Goal: Information Seeking & Learning: Learn about a topic

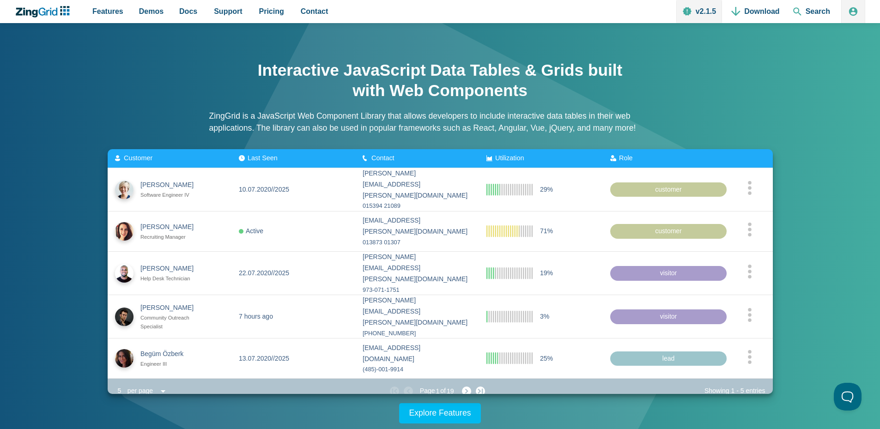
click at [262, 156] on span "Last Seen" at bounding box center [262, 157] width 30 height 7
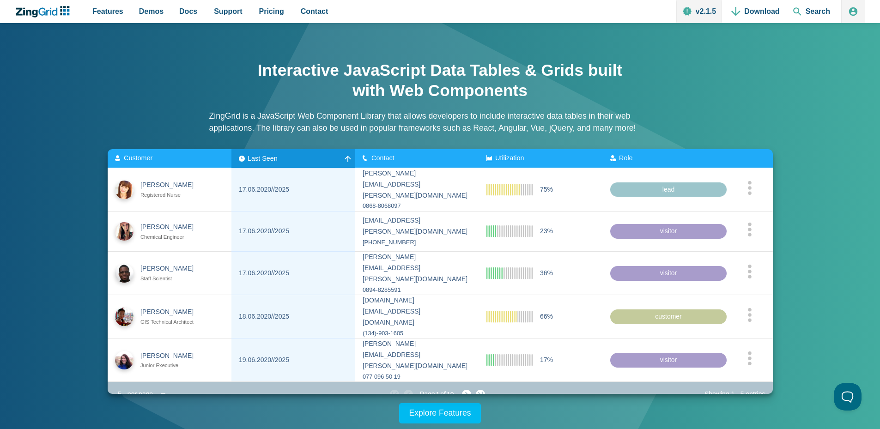
click at [273, 156] on span "Last Seen" at bounding box center [262, 157] width 30 height 7
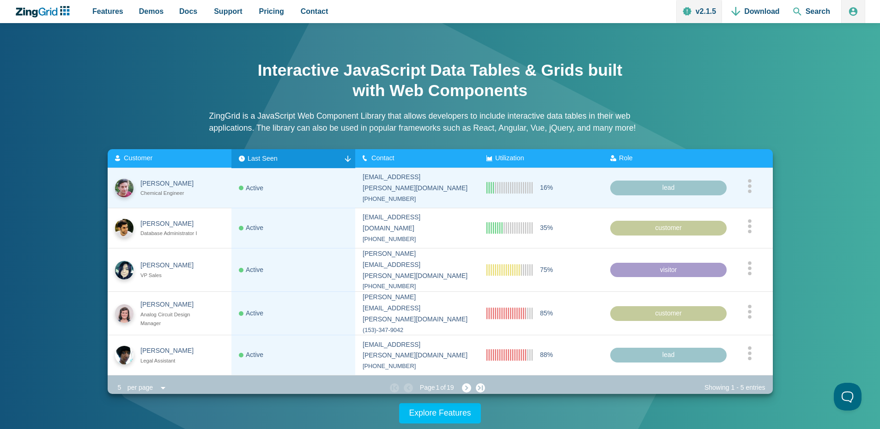
click at [274, 207] on zg-cell "Active" at bounding box center [293, 188] width 124 height 40
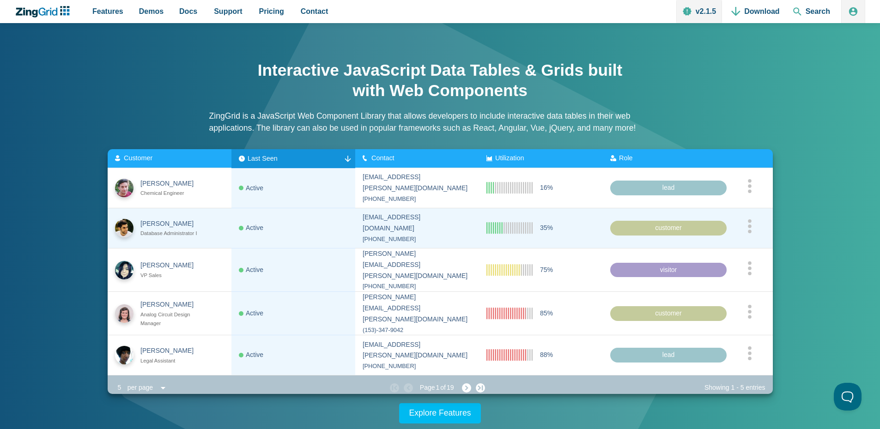
click at [279, 235] on zg-cell "Active" at bounding box center [293, 228] width 124 height 40
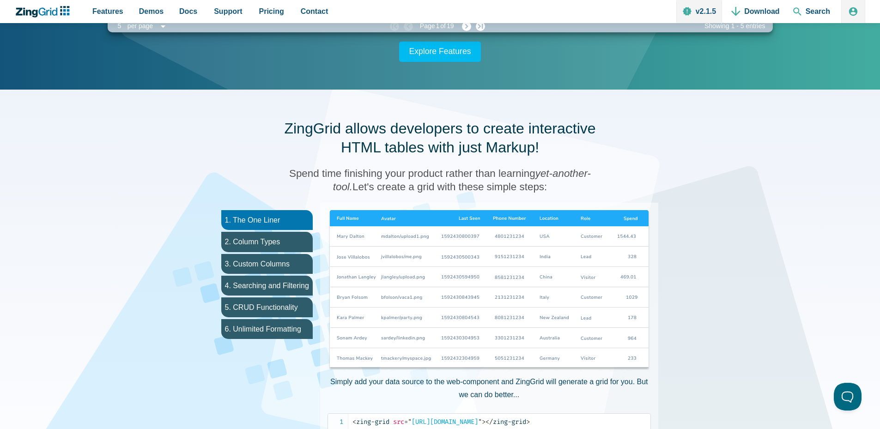
scroll to position [369, 0]
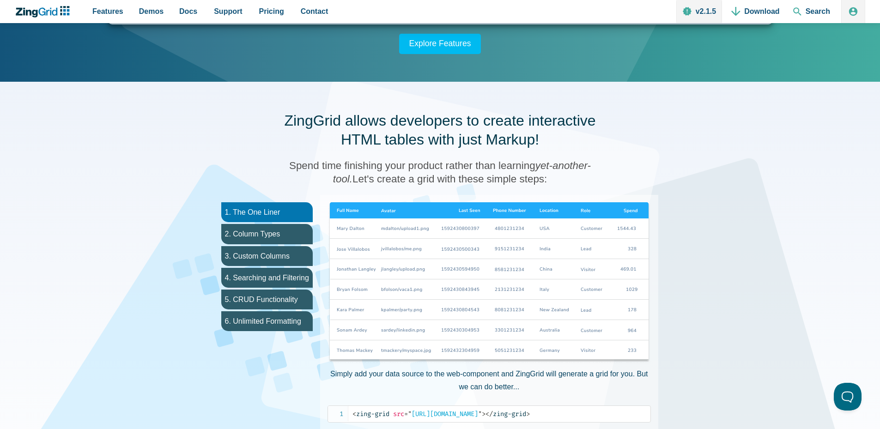
click at [398, 268] on img "App Content" at bounding box center [488, 283] width 323 height 162
click at [243, 238] on li "2. Column Types" at bounding box center [266, 234] width 91 height 20
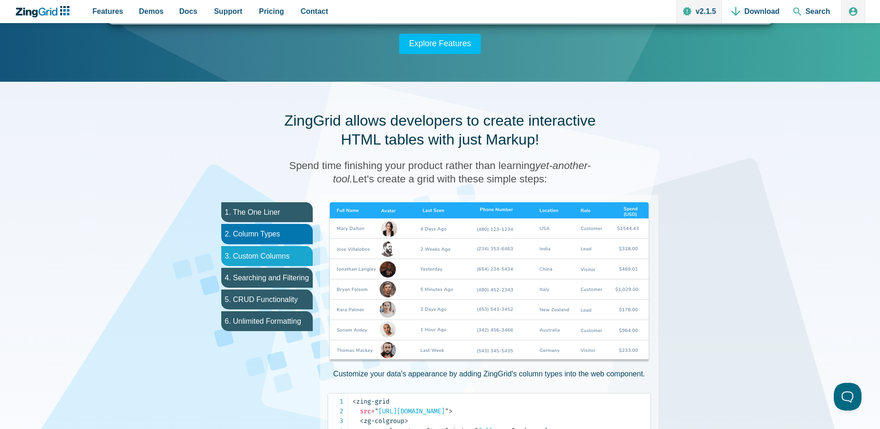
click at [253, 253] on li "3. Custom Columns" at bounding box center [266, 256] width 91 height 20
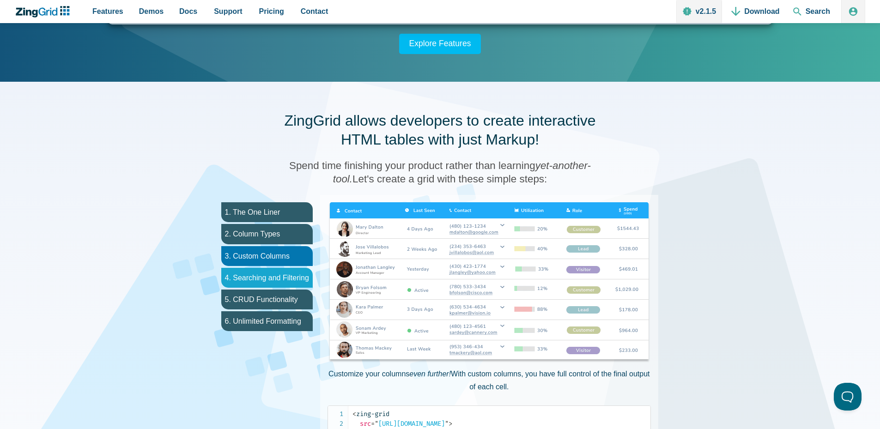
click at [257, 279] on li "4. Searching and Filtering" at bounding box center [266, 278] width 91 height 20
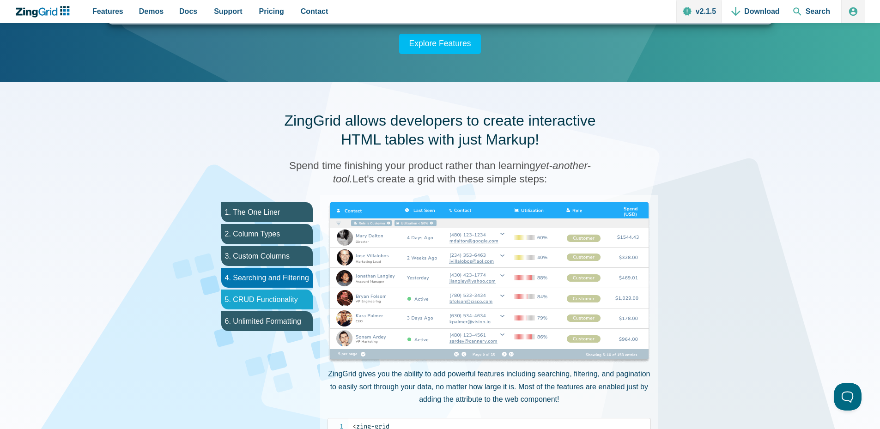
click at [266, 299] on li "5. CRUD Functionality" at bounding box center [266, 299] width 91 height 20
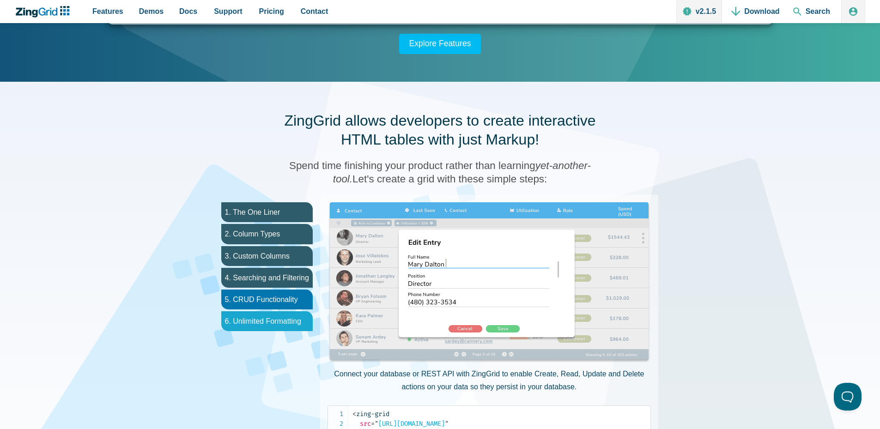
click at [265, 323] on li "6. Unlimited Formatting" at bounding box center [266, 321] width 91 height 20
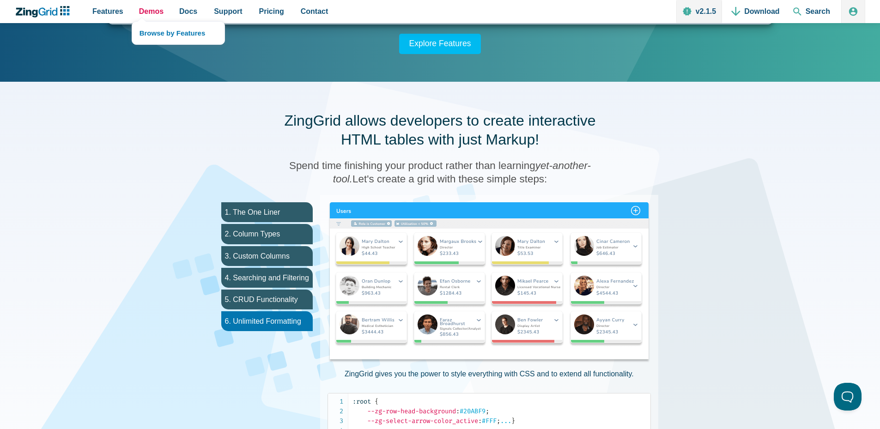
click at [148, 16] on span "Demos" at bounding box center [151, 11] width 24 height 12
